Goal: Use online tool/utility: Utilize a website feature to perform a specific function

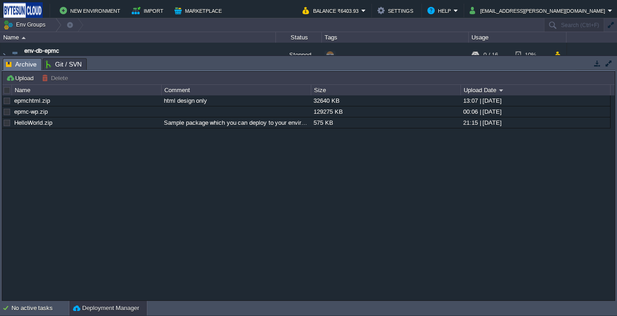
click at [112, 305] on button "Deployment Manager" at bounding box center [106, 308] width 66 height 9
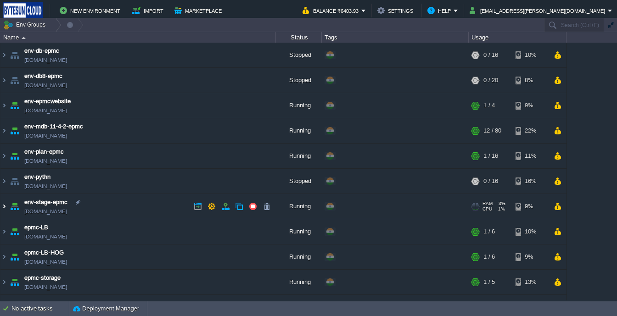
click at [7, 202] on img at bounding box center [3, 206] width 7 height 25
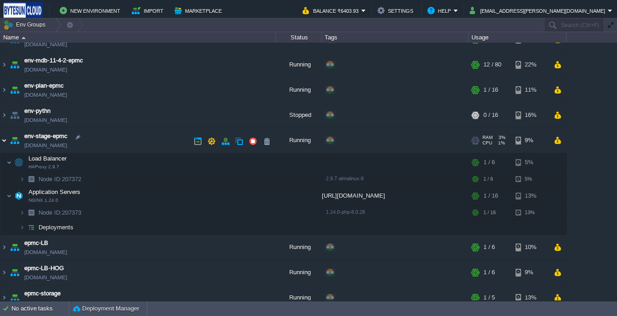
scroll to position [101, 0]
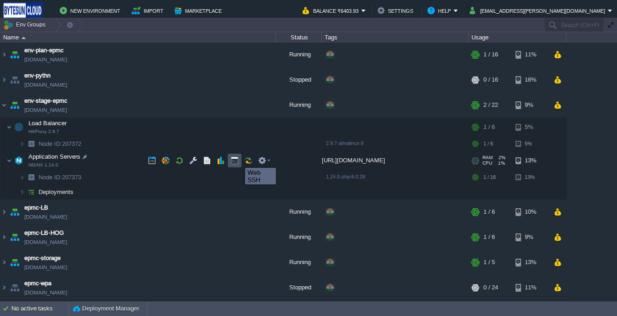
click at [238, 160] on button "button" at bounding box center [234, 160] width 8 height 8
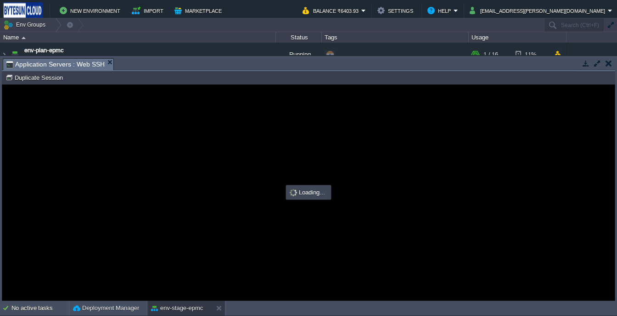
scroll to position [0, 0]
type input "#000000"
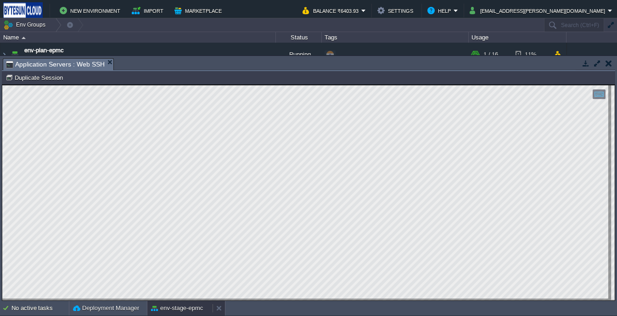
click at [174, 304] on button "env-stage-epmc" at bounding box center [177, 308] width 52 height 9
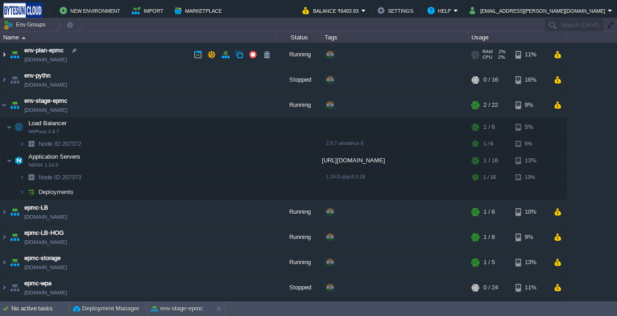
click at [3, 58] on img at bounding box center [3, 54] width 7 height 25
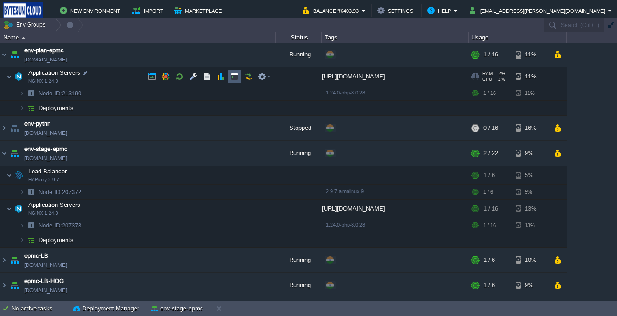
click at [234, 78] on button "button" at bounding box center [234, 77] width 8 height 8
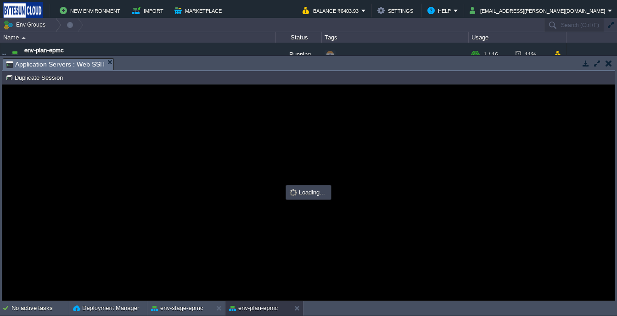
type input "#000000"
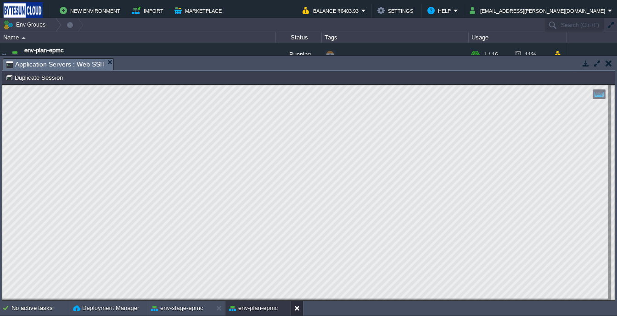
click at [300, 311] on button at bounding box center [298, 308] width 9 height 9
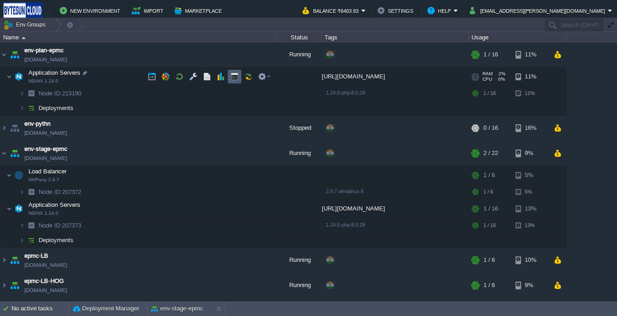
click at [231, 73] on button "button" at bounding box center [234, 77] width 8 height 8
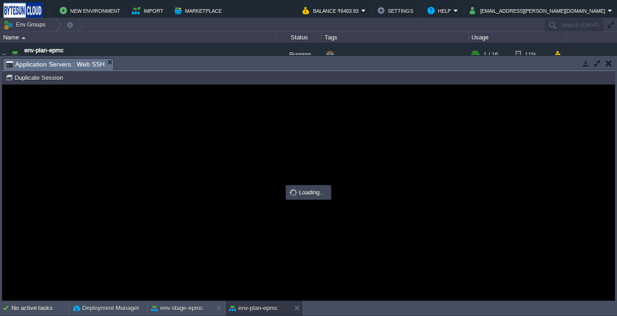
type input "#000000"
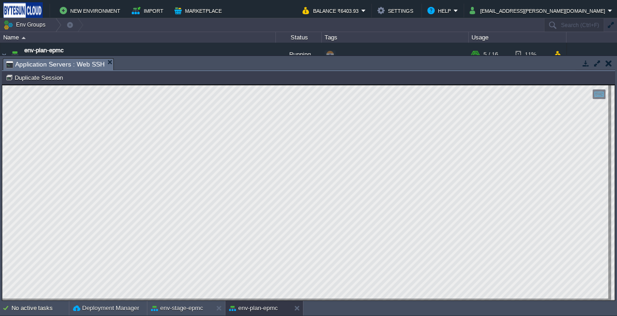
click at [611, 65] on button "button" at bounding box center [608, 63] width 6 height 8
